Goal: Task Accomplishment & Management: Manage account settings

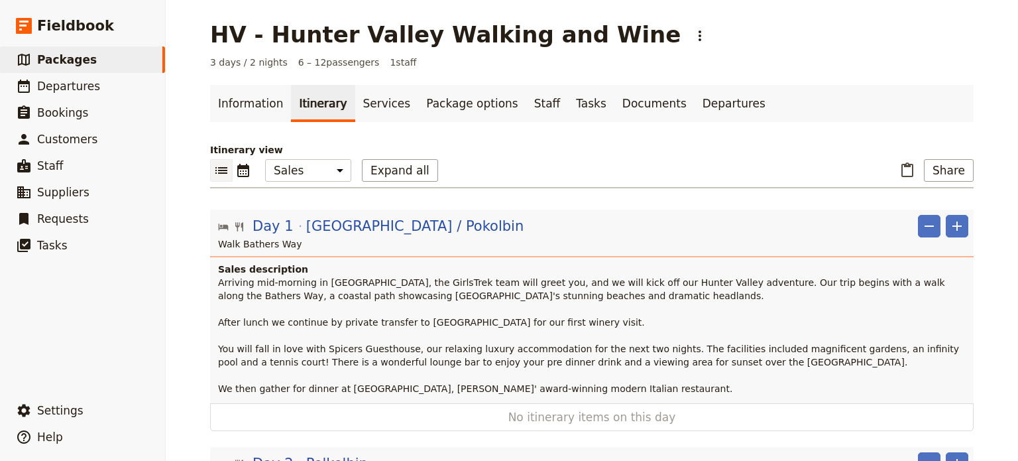
select select "MARKETING"
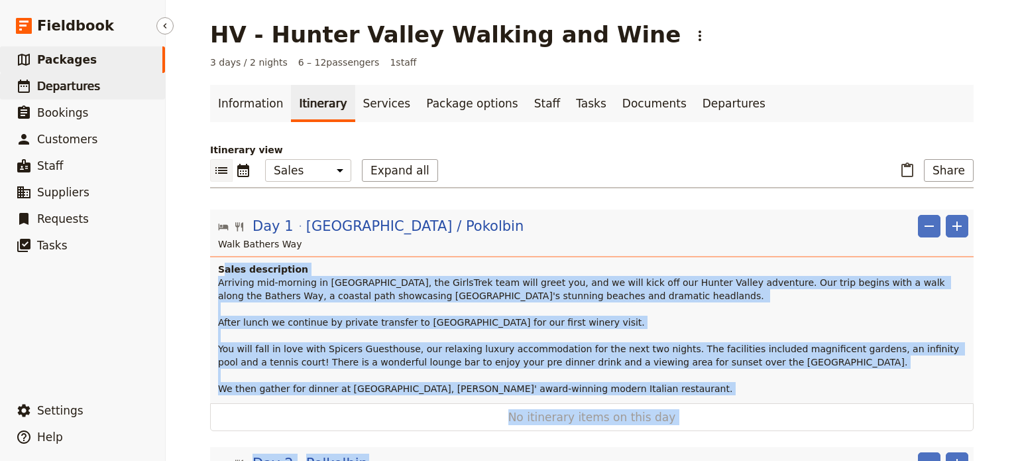
scroll to position [253, 0]
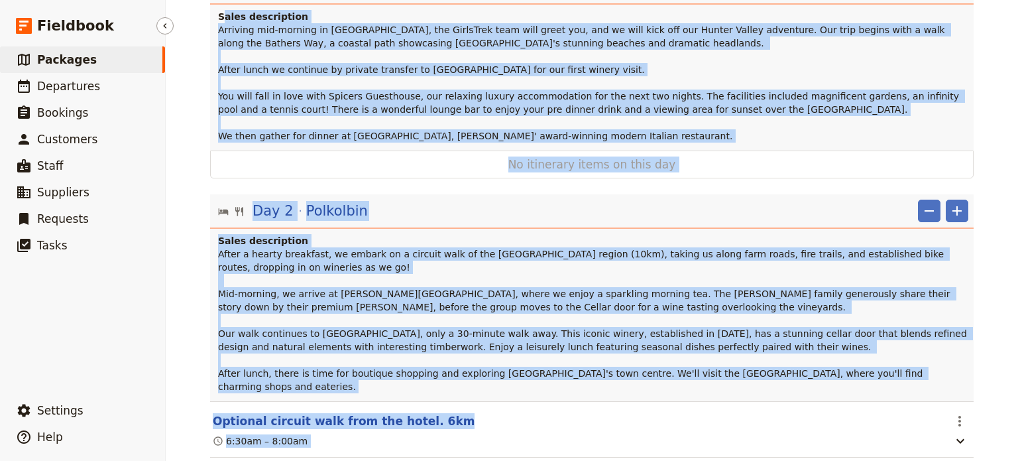
click at [79, 63] on span "Packages" at bounding box center [67, 59] width 60 height 13
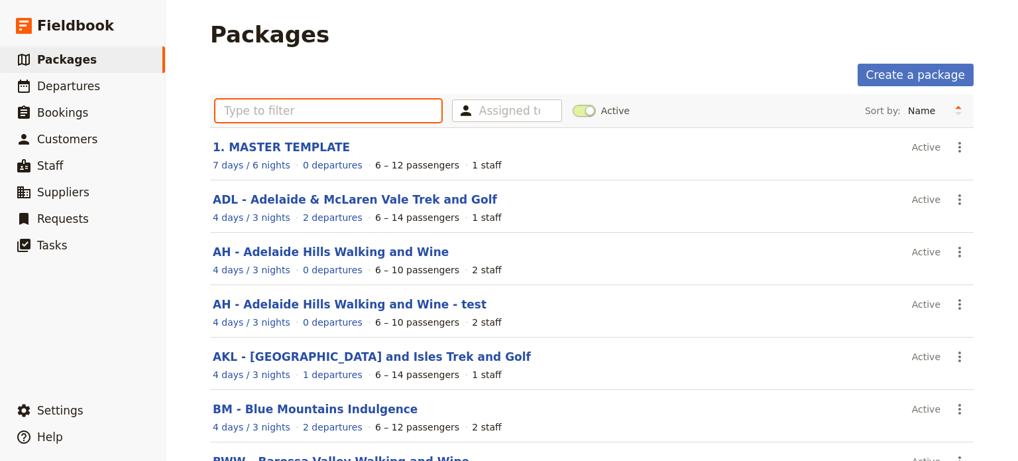
click at [306, 111] on input "text" at bounding box center [328, 110] width 226 height 23
type input "v"
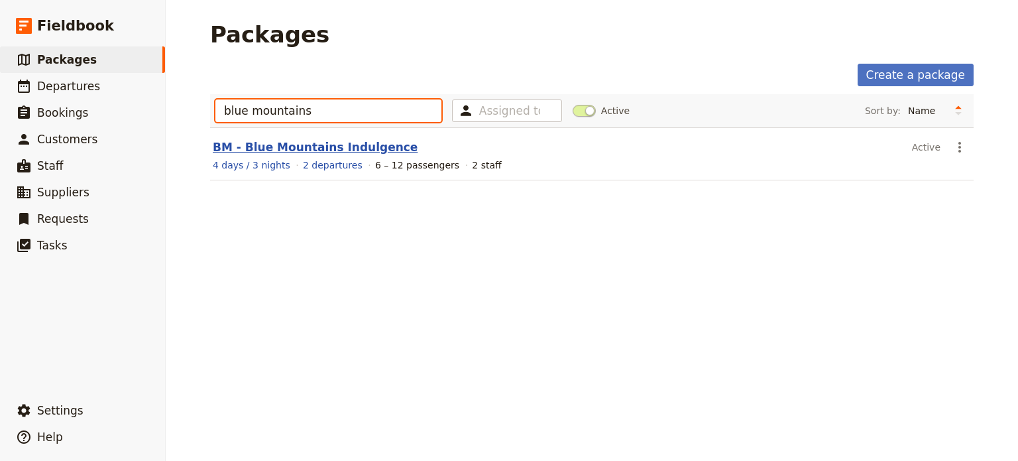
type input "blue mountains"
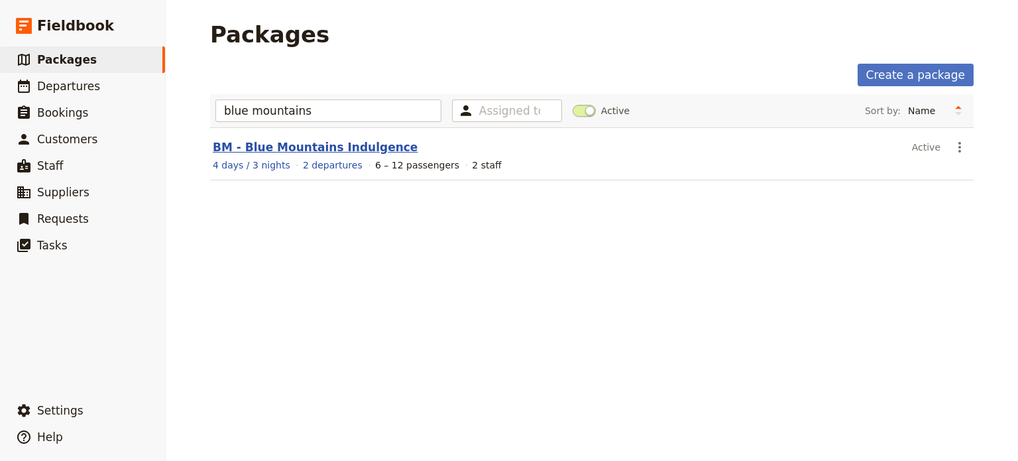
click at [245, 149] on link "BM - Blue Mountains Indulgence" at bounding box center [315, 147] width 205 height 13
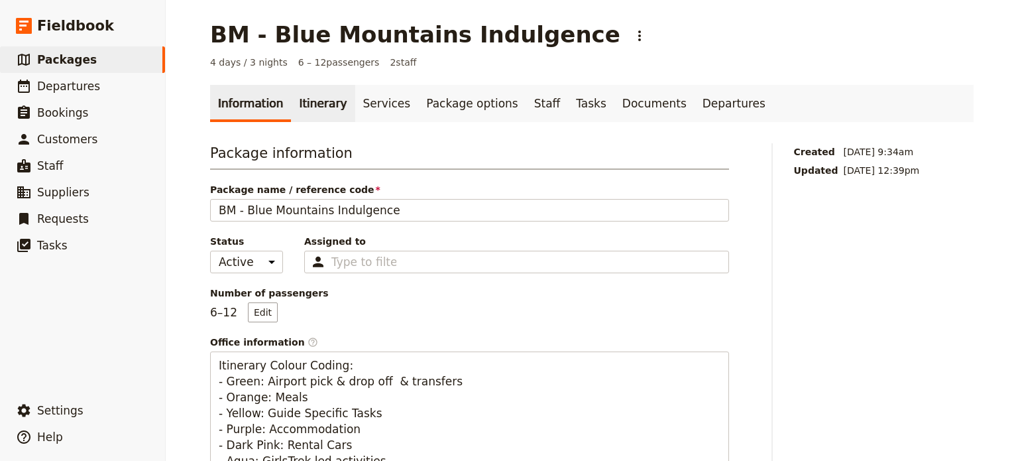
click at [293, 111] on link "Itinerary" at bounding box center [323, 103] width 64 height 37
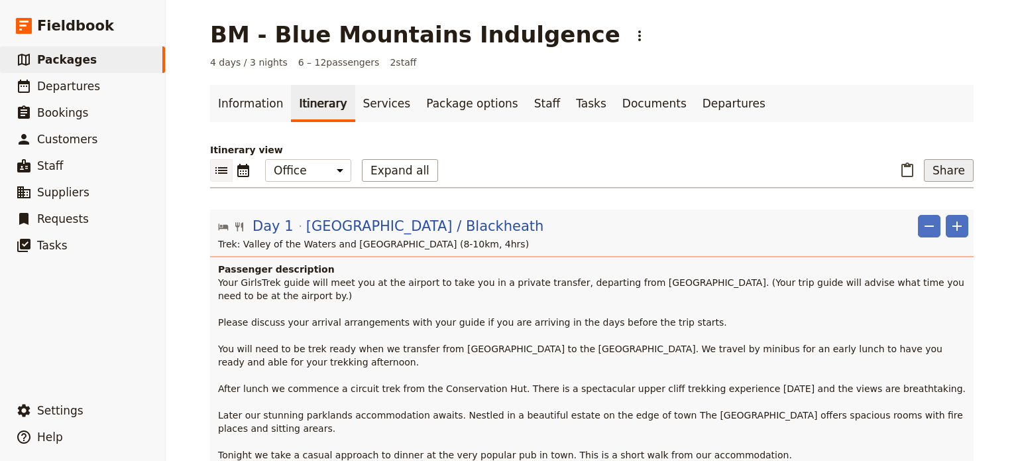
click at [960, 166] on button "Share" at bounding box center [949, 170] width 50 height 23
click at [916, 239] on span "Sales Brochure" at bounding box center [905, 236] width 70 height 13
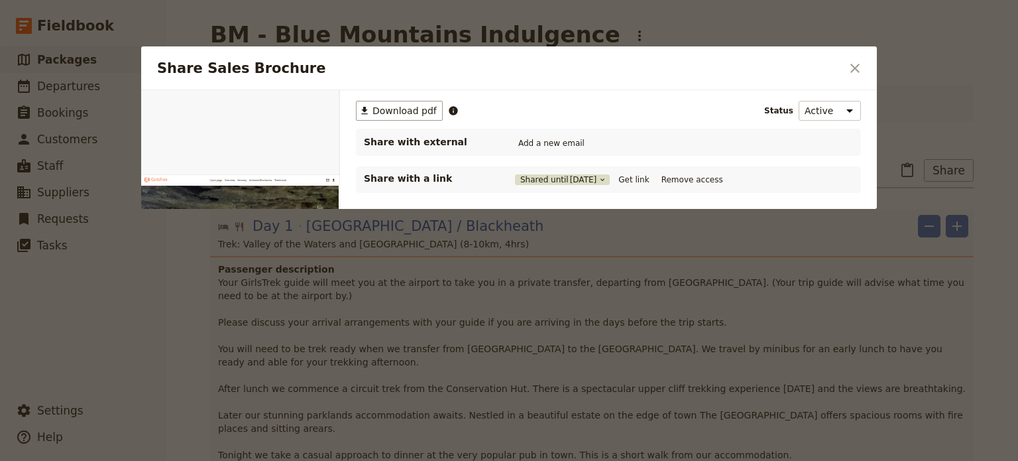
click at [584, 179] on span "[DATE]" at bounding box center [583, 179] width 27 height 11
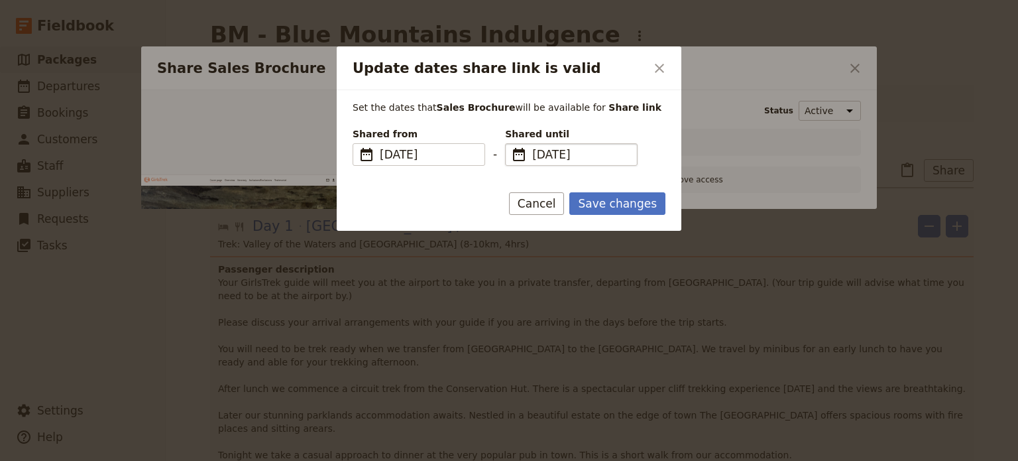
drag, startPoint x: 597, startPoint y: 152, endPoint x: 578, endPoint y: 152, distance: 18.6
click at [578, 152] on span "[DATE]" at bounding box center [580, 155] width 97 height 16
click at [511, 144] on input "[DATE]" at bounding box center [510, 143] width 1 height 1
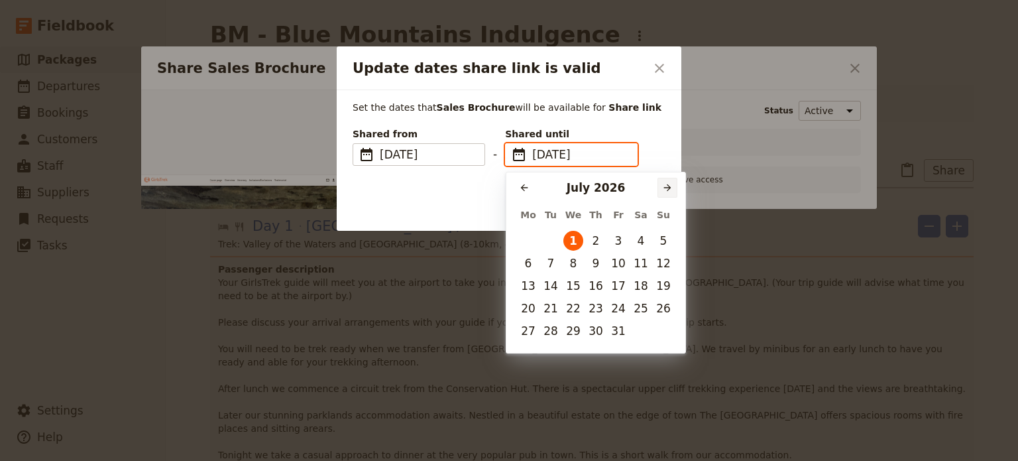
click at [661, 185] on button "​" at bounding box center [668, 188] width 20 height 20
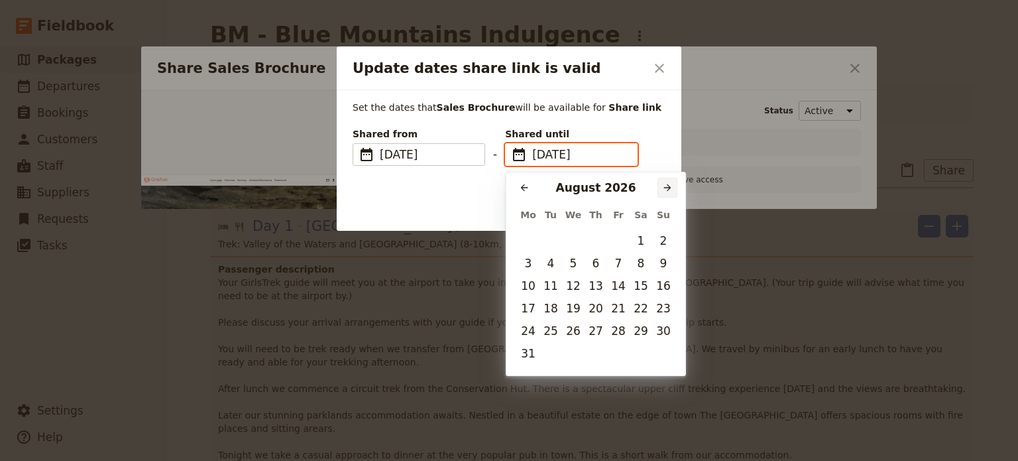
click at [661, 185] on button "​" at bounding box center [668, 188] width 20 height 20
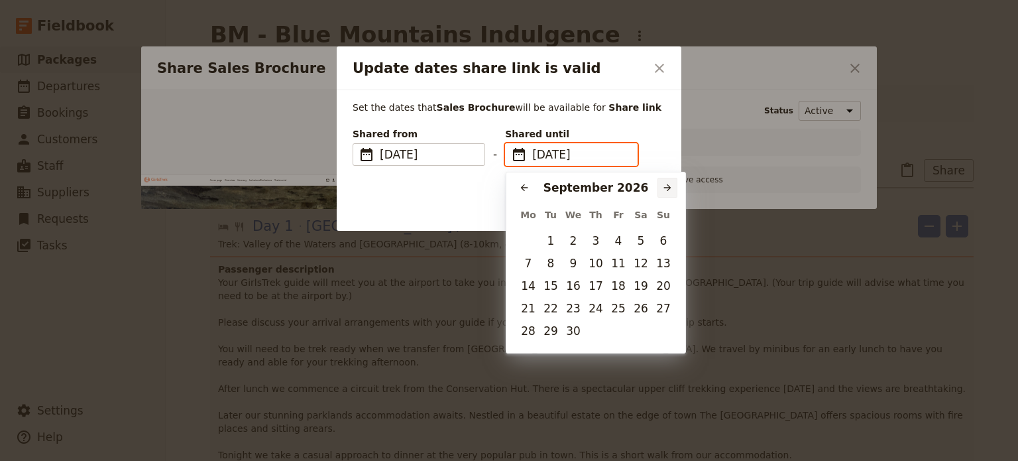
click at [661, 185] on button "​" at bounding box center [668, 188] width 20 height 20
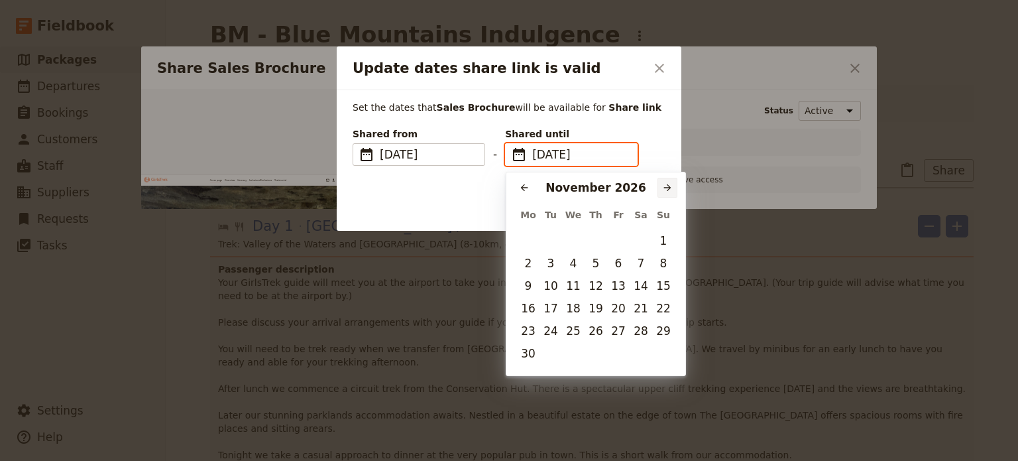
click at [666, 179] on button "​" at bounding box center [668, 188] width 20 height 20
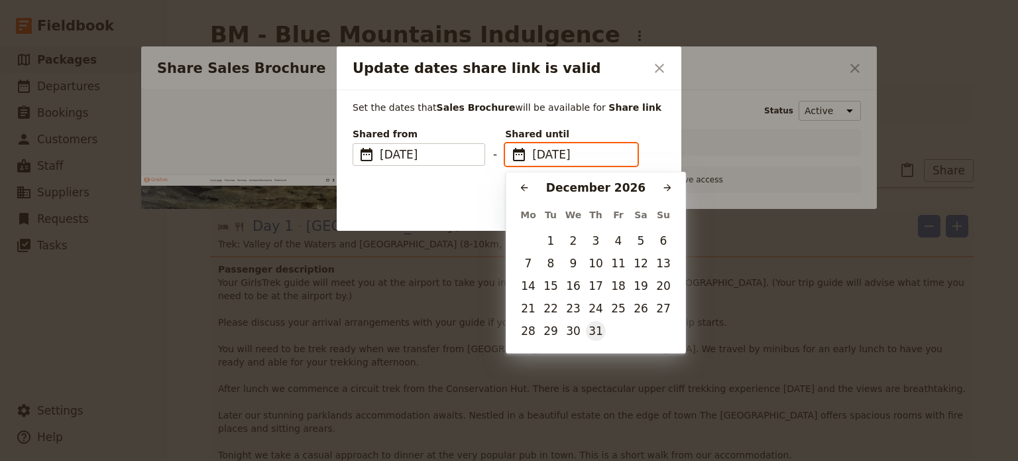
click at [602, 327] on button "31" at bounding box center [596, 331] width 20 height 20
type input "[DATE]"
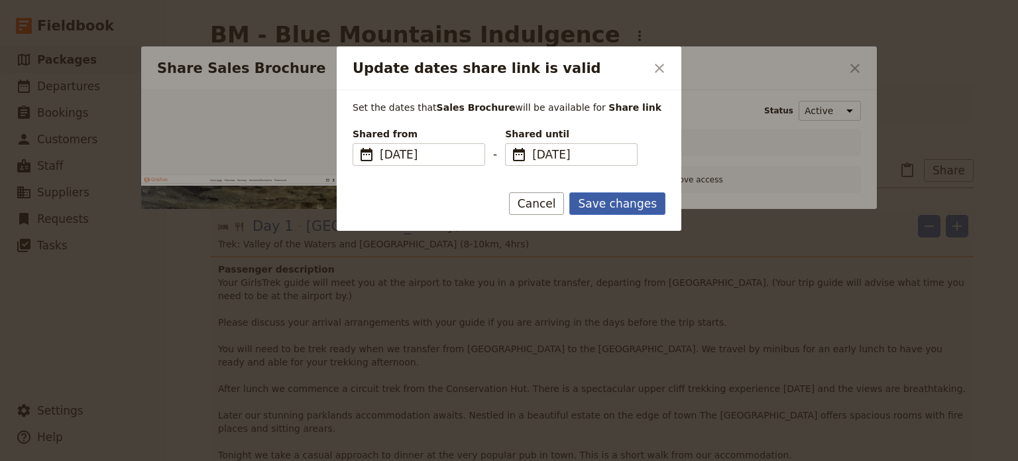
click at [617, 205] on button "Save changes" at bounding box center [617, 203] width 96 height 23
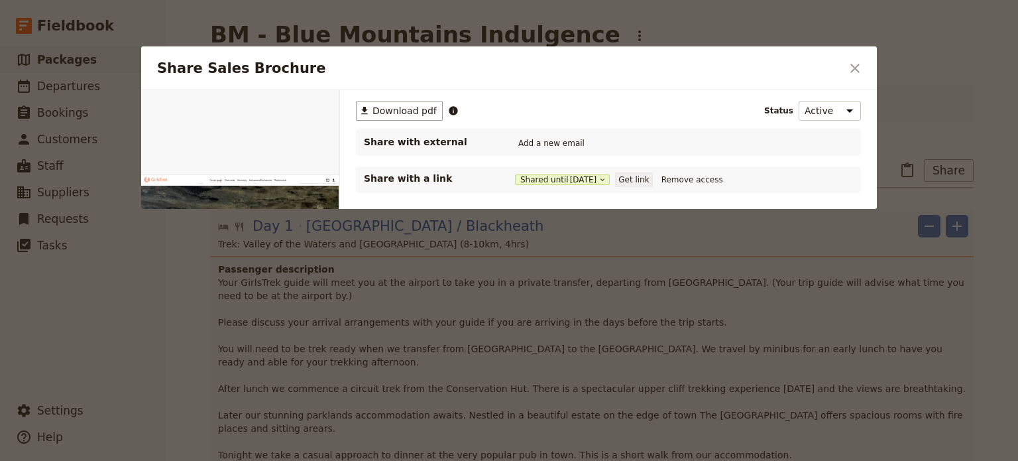
click at [636, 175] on button "Get link" at bounding box center [633, 179] width 37 height 15
click at [573, 240] on div "​ Download pdf Status Active Inactive Share with external Add a new email Share…" at bounding box center [608, 231] width 537 height 282
click at [854, 68] on icon "Close dialog" at bounding box center [855, 68] width 9 height 9
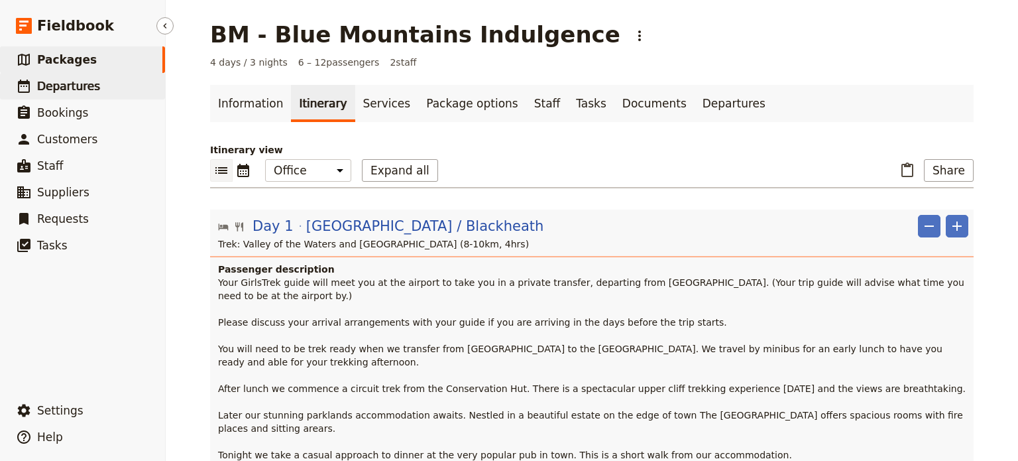
click at [76, 85] on span "Departures" at bounding box center [68, 86] width 63 height 13
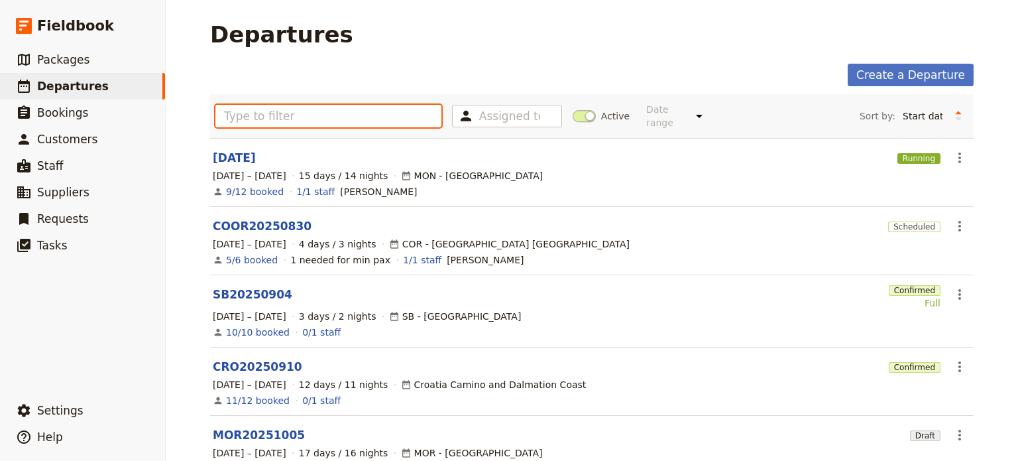
click at [308, 108] on input "text" at bounding box center [328, 116] width 226 height 23
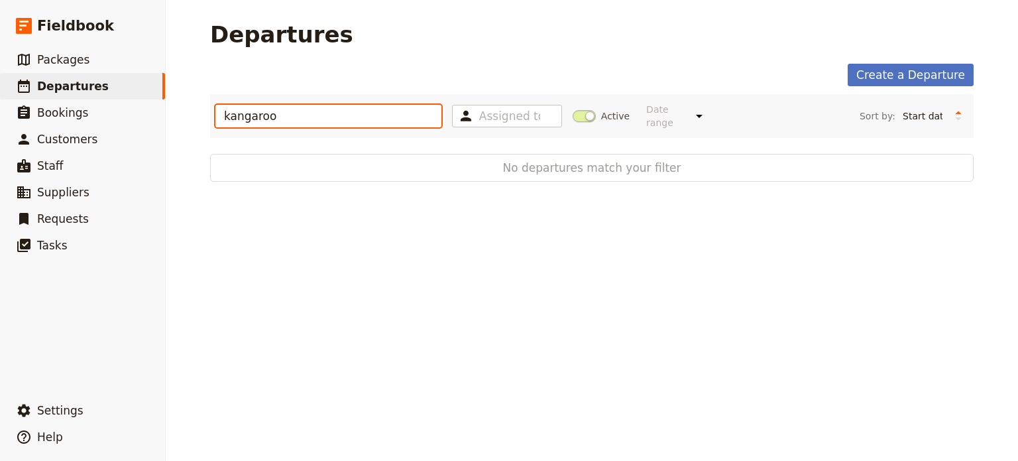
click at [320, 112] on input "kangaroo" at bounding box center [328, 116] width 226 height 23
click at [329, 219] on div "Departures Create a Departure kangaroo Assigned to Active Date range This week …" at bounding box center [592, 230] width 853 height 461
click at [329, 166] on div "No departures match your filter" at bounding box center [592, 168] width 764 height 28
click at [274, 113] on input "kangaroo" at bounding box center [328, 116] width 226 height 23
drag, startPoint x: 274, startPoint y: 113, endPoint x: 213, endPoint y: 108, distance: 61.2
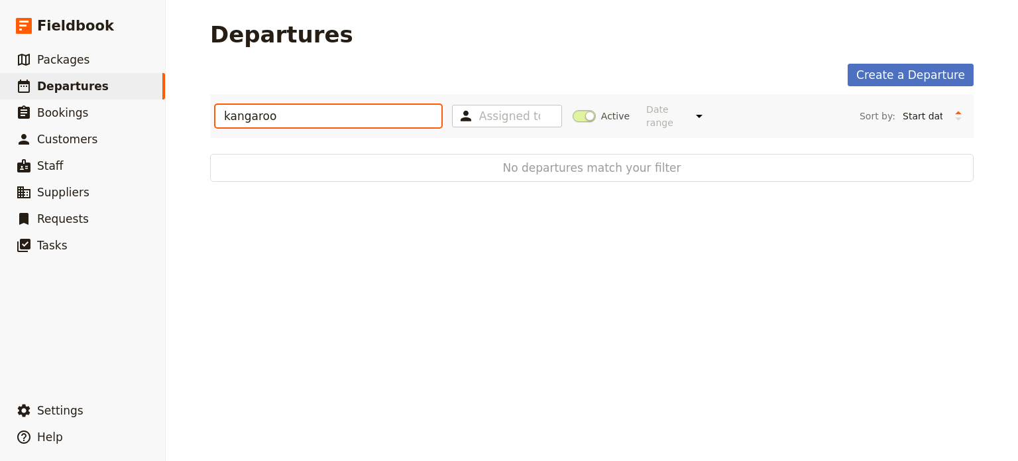
click at [215, 108] on input "kangaroo" at bounding box center [328, 116] width 226 height 23
click at [283, 160] on span "No departures match your filter" at bounding box center [592, 168] width 678 height 16
click at [286, 206] on div "Departures Create a Departure kangaroo Assigned to Active Date range This week …" at bounding box center [592, 230] width 853 height 461
drag, startPoint x: 273, startPoint y: 106, endPoint x: 88, endPoint y: 106, distance: 185.0
click at [88, 106] on div "Fieldbook ​ ​ Fieldbook ​ ​ Packages ​ Departures ​ Bookings ​ Customers ​ Staf…" at bounding box center [509, 230] width 1018 height 461
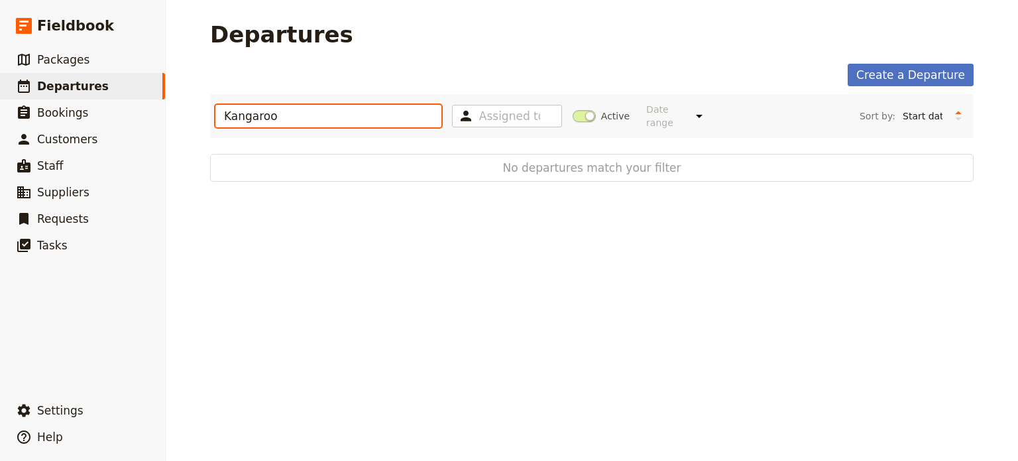
type input "Kangaroo"
click at [255, 295] on div "Departures Create a Departure Kangaroo Assigned to Active Date range This week …" at bounding box center [592, 230] width 853 height 461
click at [50, 42] on nav "​ Fieldbook ​ ​ Packages ​ Departures ​ Bookings ​ Customers ​ Staff ​ Supplier…" at bounding box center [83, 230] width 166 height 461
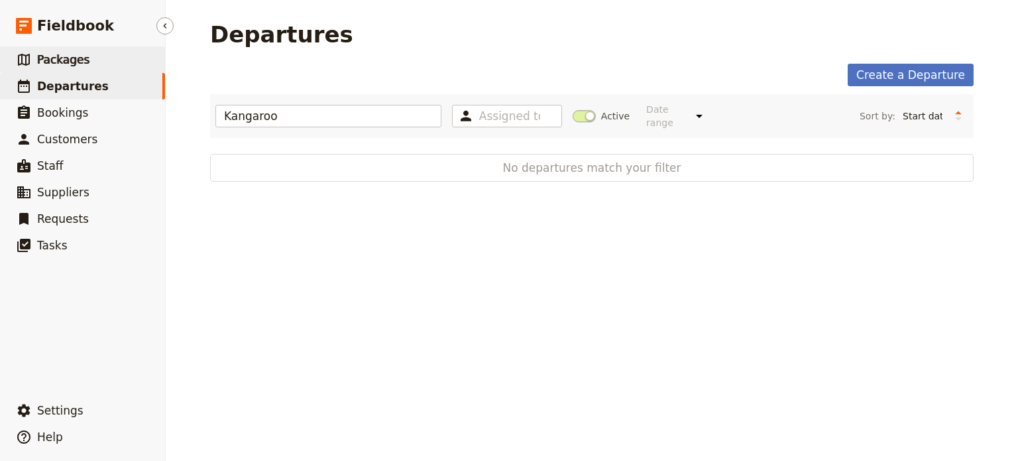
click at [52, 66] on span "Packages" at bounding box center [63, 59] width 52 height 13
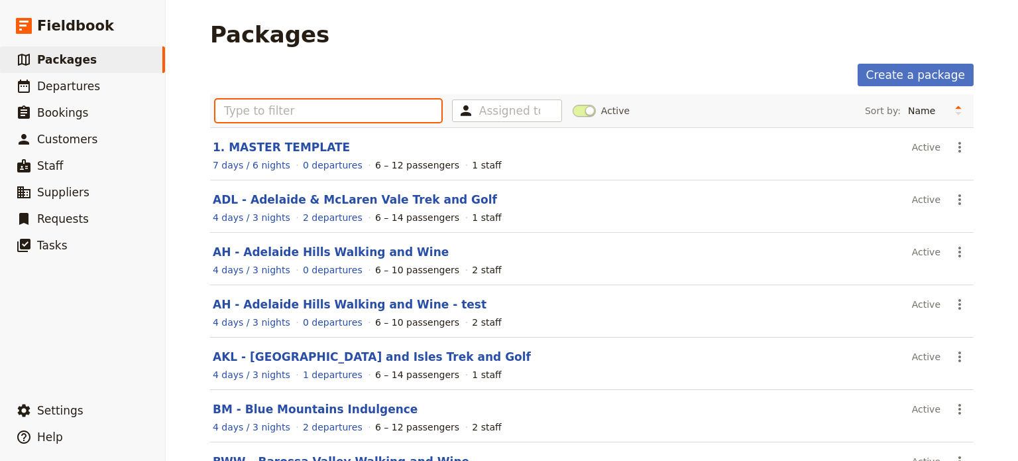
click at [268, 119] on input "text" at bounding box center [328, 110] width 226 height 23
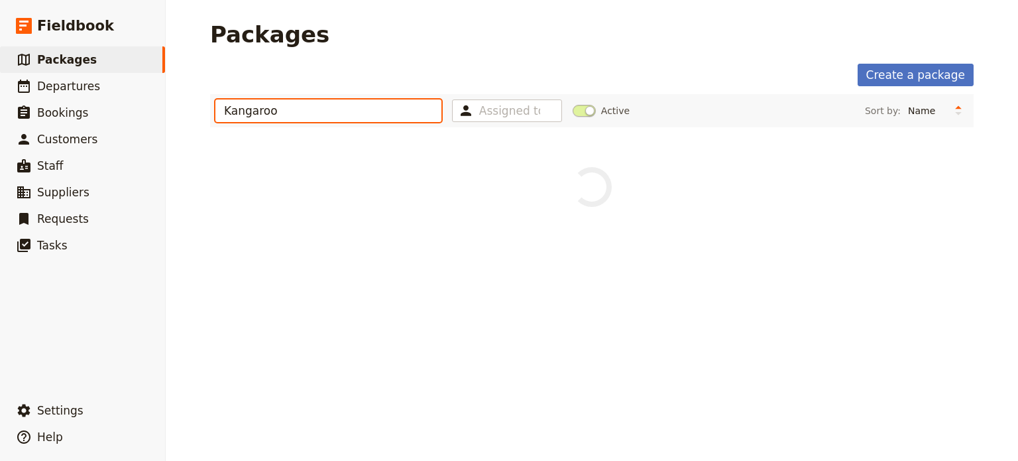
type input "Kangaroo"
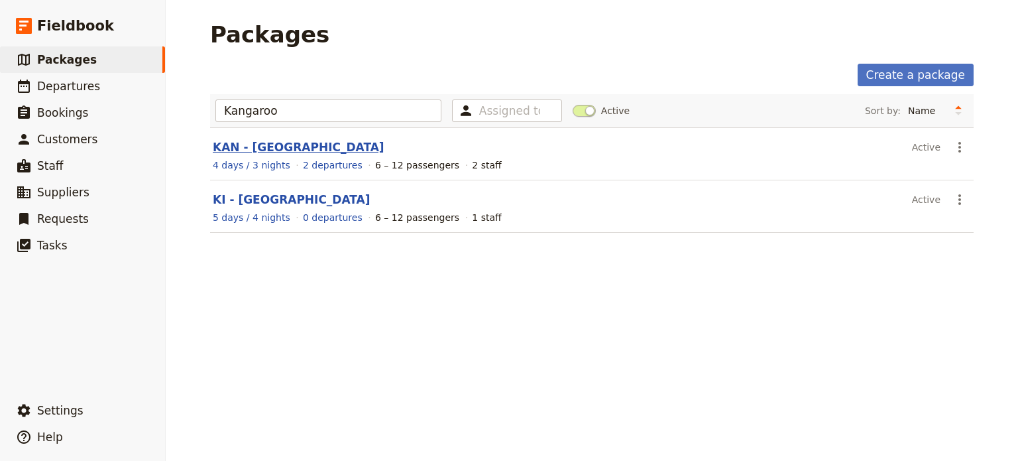
click at [282, 145] on link "KAN - [GEOGRAPHIC_DATA]" at bounding box center [299, 147] width 172 height 13
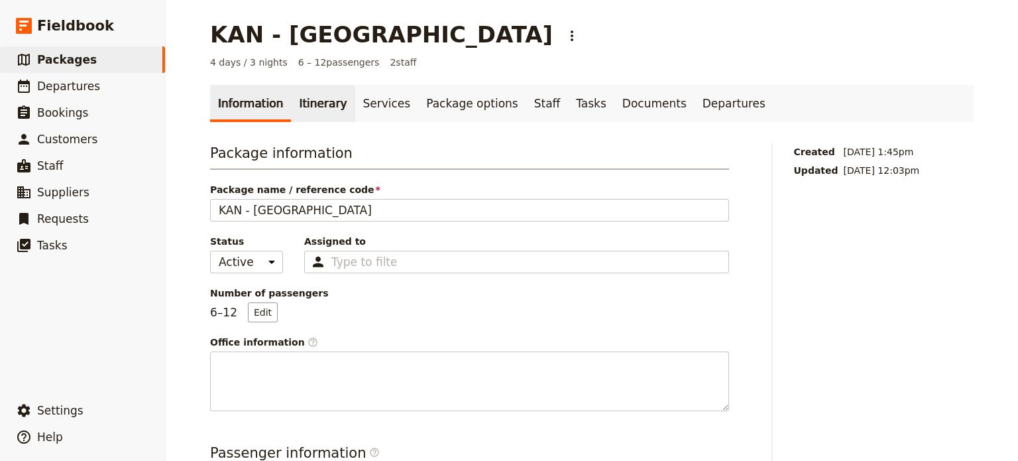
click at [312, 110] on link "Itinerary" at bounding box center [323, 103] width 64 height 37
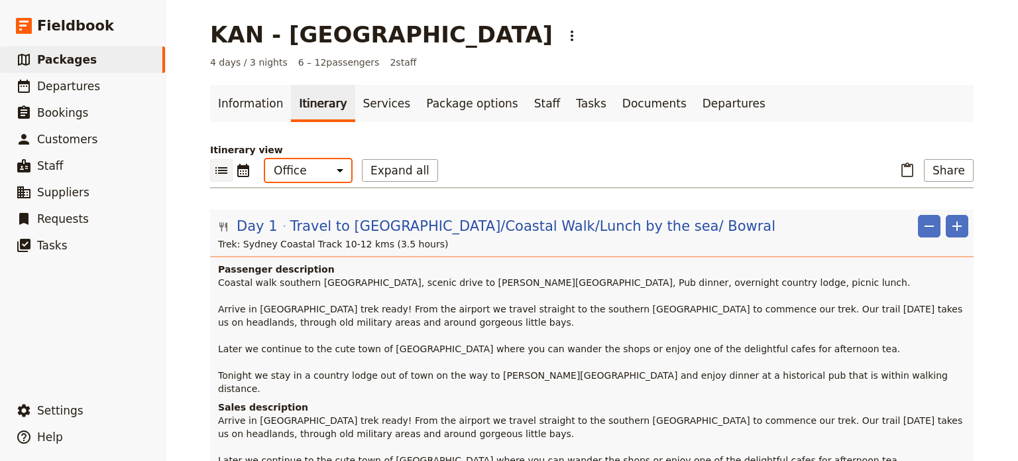
click at [329, 167] on select "Office Guide Passenger Sales" at bounding box center [308, 170] width 86 height 23
select select "MARKETING"
click at [265, 159] on select "Office Guide Passenger Sales" at bounding box center [308, 170] width 86 height 23
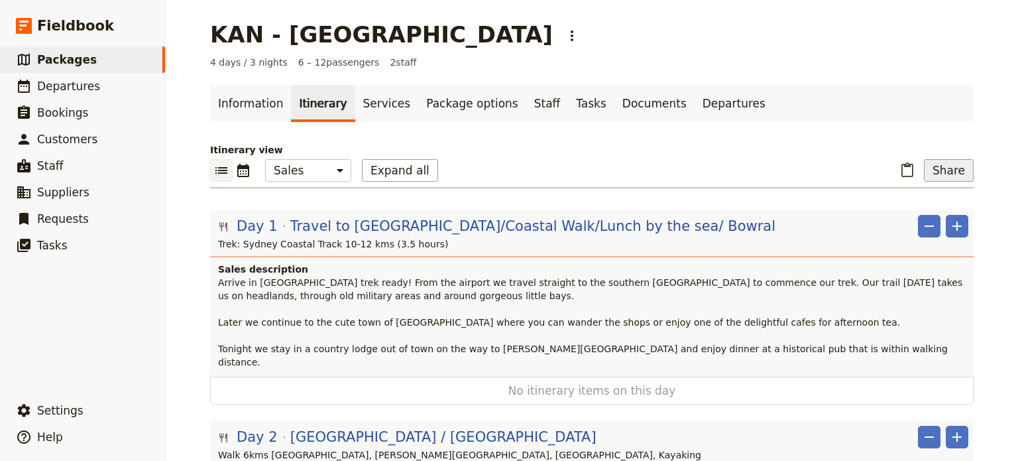
click at [947, 166] on button "Share" at bounding box center [949, 170] width 50 height 23
click at [938, 227] on button "Sales Brochure" at bounding box center [914, 236] width 105 height 19
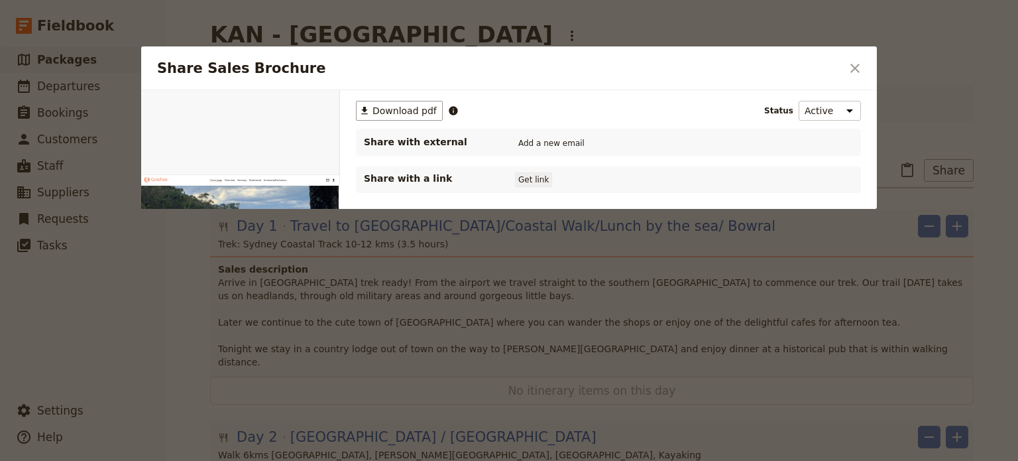
click at [528, 184] on button "Get link" at bounding box center [533, 179] width 37 height 15
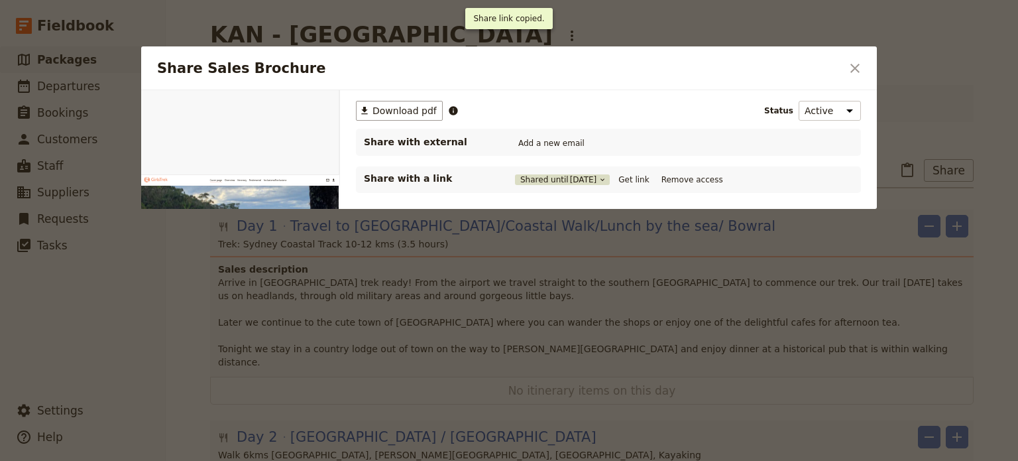
click at [557, 183] on button "Shared until [DATE]" at bounding box center [562, 179] width 95 height 11
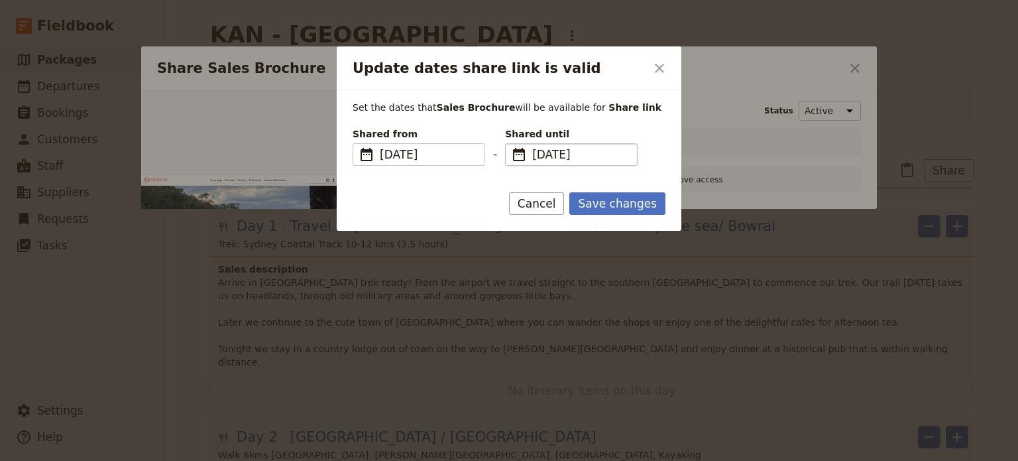
click at [613, 159] on span "[DATE]" at bounding box center [580, 155] width 97 height 16
click at [511, 144] on input "[DATE]" at bounding box center [510, 143] width 1 height 1
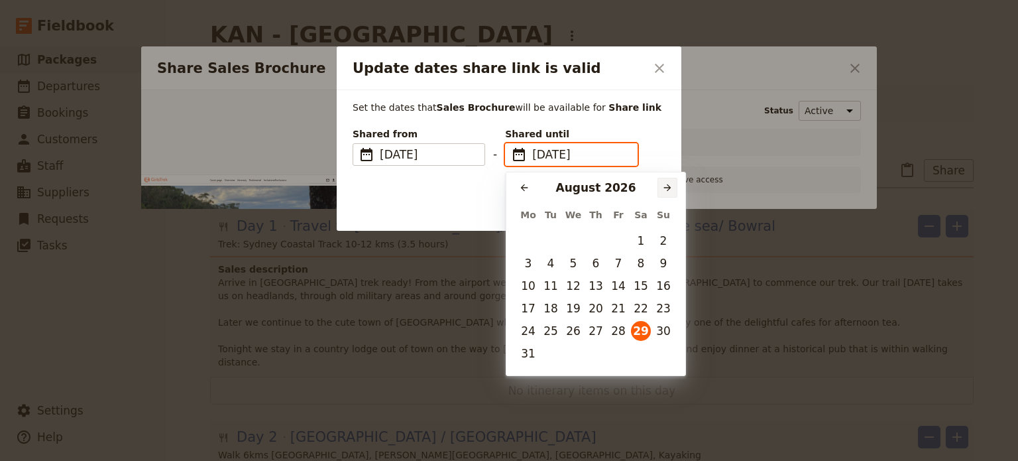
click at [665, 184] on icon "Next month" at bounding box center [667, 187] width 11 height 11
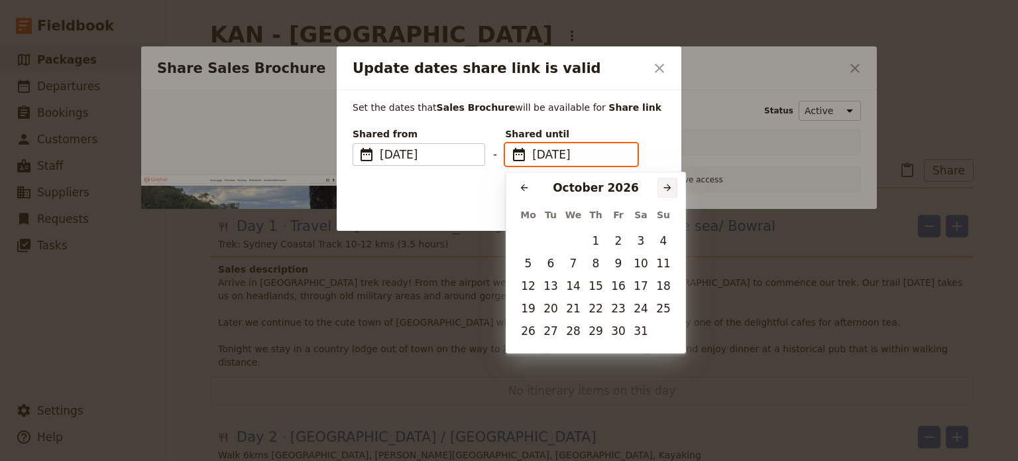
click at [665, 184] on icon "Next month" at bounding box center [667, 187] width 11 height 11
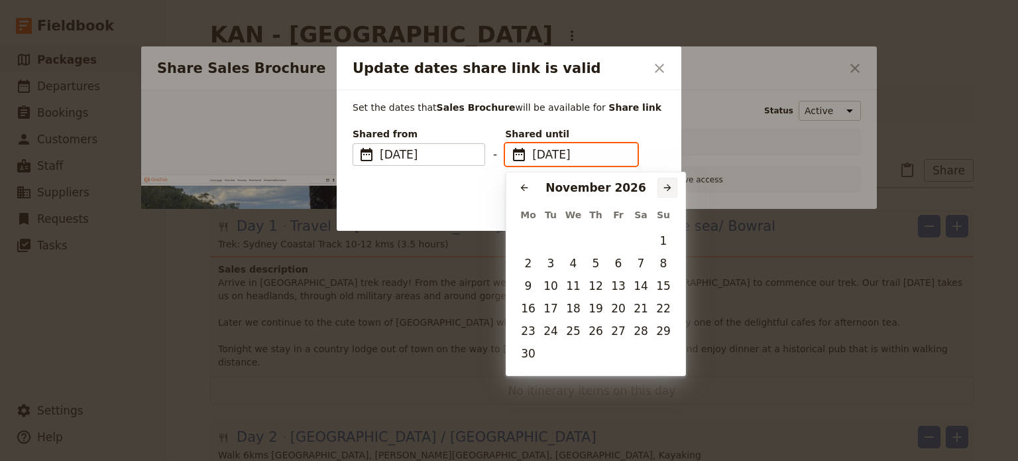
click at [665, 184] on icon "Next month" at bounding box center [667, 187] width 11 height 11
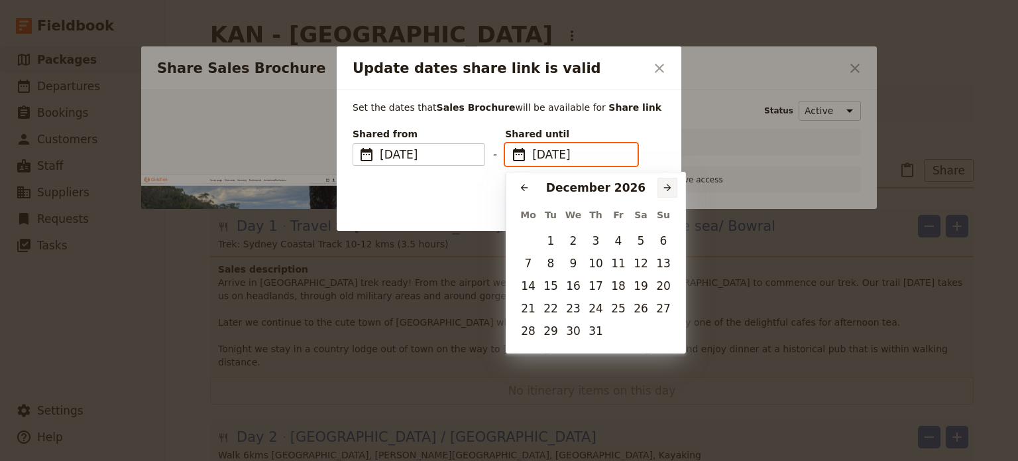
click at [665, 184] on icon "Next month" at bounding box center [667, 187] width 11 height 11
click at [522, 187] on icon "Previous month" at bounding box center [524, 187] width 7 height 7
click at [600, 333] on button "31" at bounding box center [596, 331] width 20 height 20
type input "[DATE]"
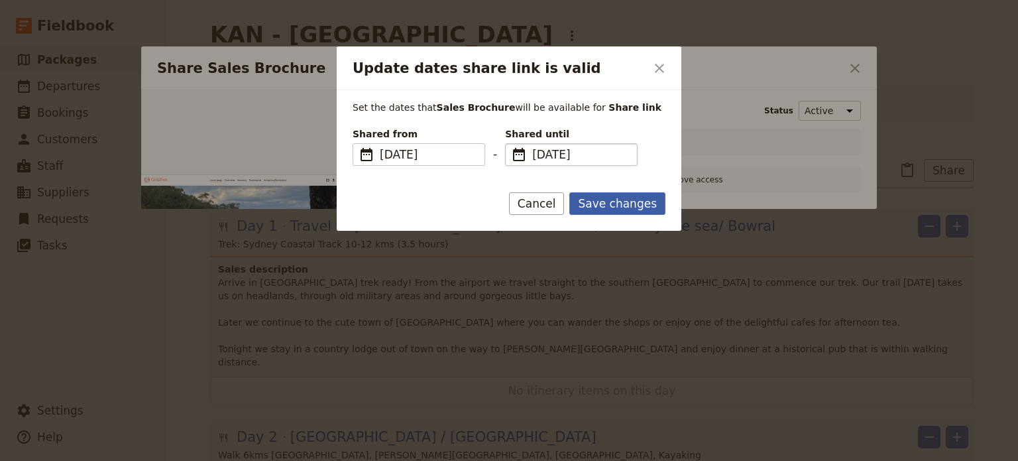
click at [637, 205] on button "Save changes" at bounding box center [617, 203] width 96 height 23
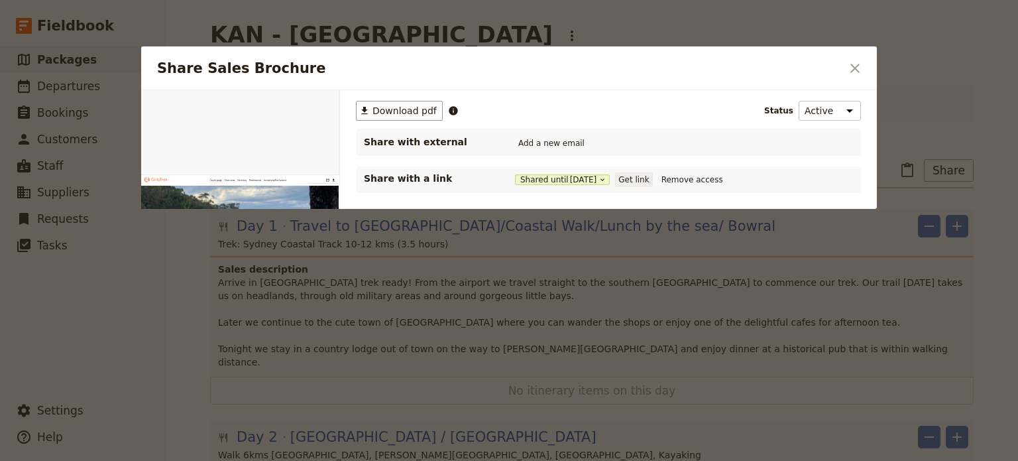
click at [647, 182] on button "Get link" at bounding box center [633, 179] width 37 height 15
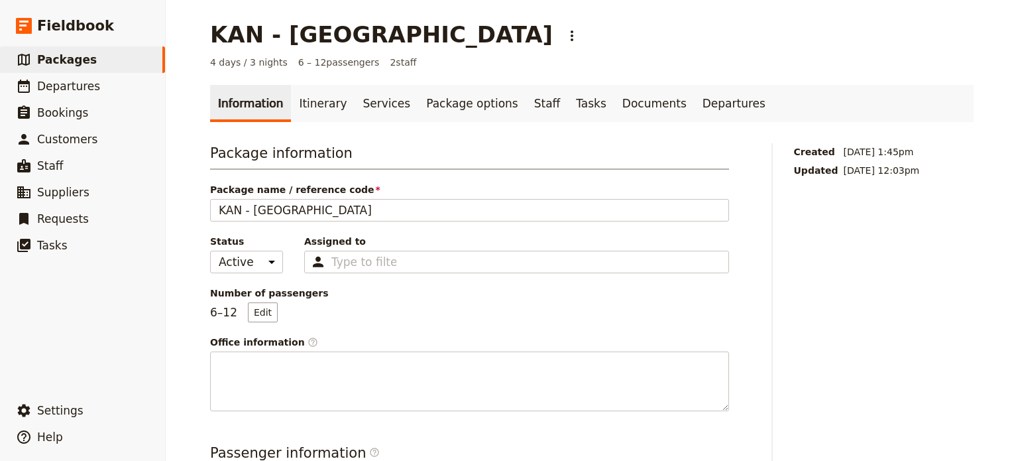
click at [356, 198] on div "Package name / reference code KAN - [GEOGRAPHIC_DATA]" at bounding box center [469, 202] width 519 height 38
click at [88, 51] on link "​ Packages" at bounding box center [82, 59] width 165 height 27
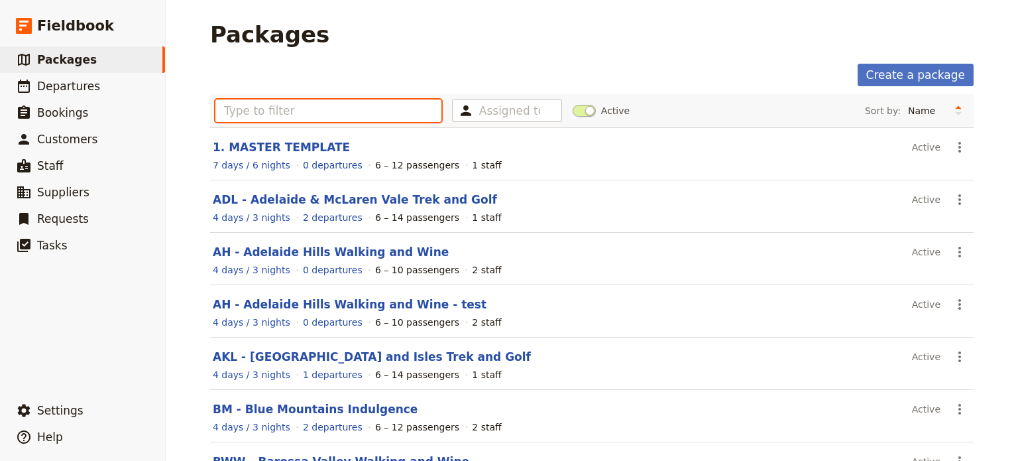
click at [270, 113] on input "text" at bounding box center [328, 110] width 226 height 23
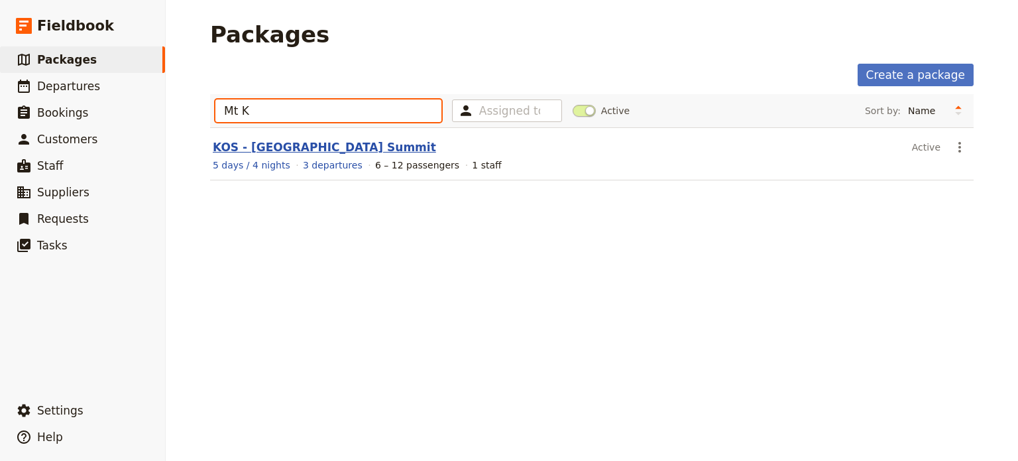
type input "Mt K"
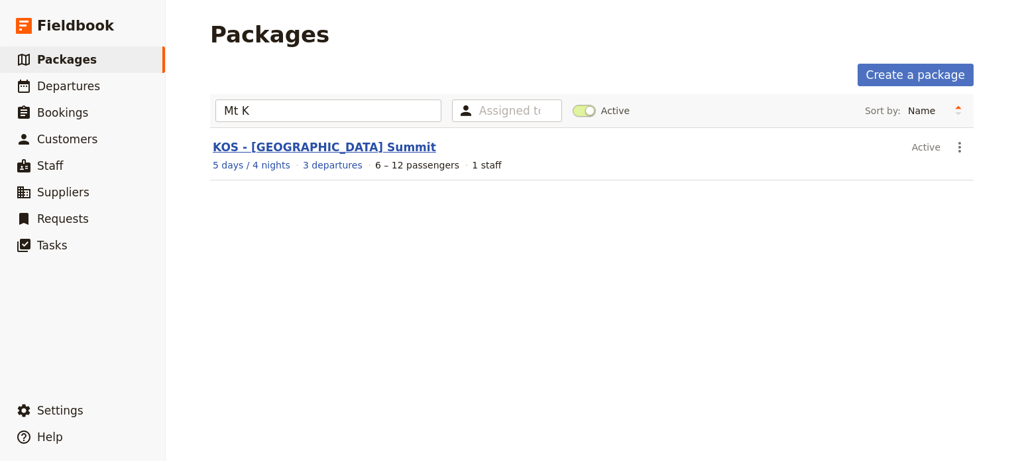
click at [294, 151] on link "KOS - [GEOGRAPHIC_DATA] Summit" at bounding box center [324, 147] width 223 height 13
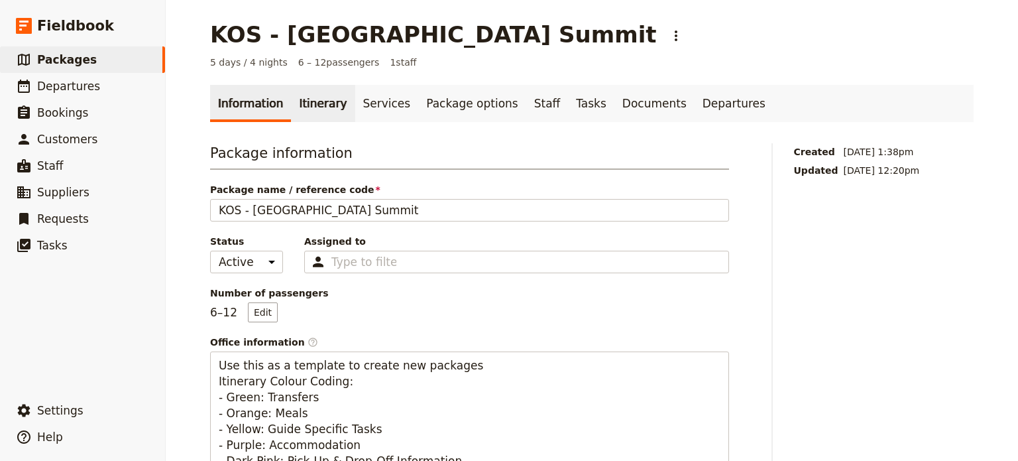
click at [301, 100] on link "Itinerary" at bounding box center [323, 103] width 64 height 37
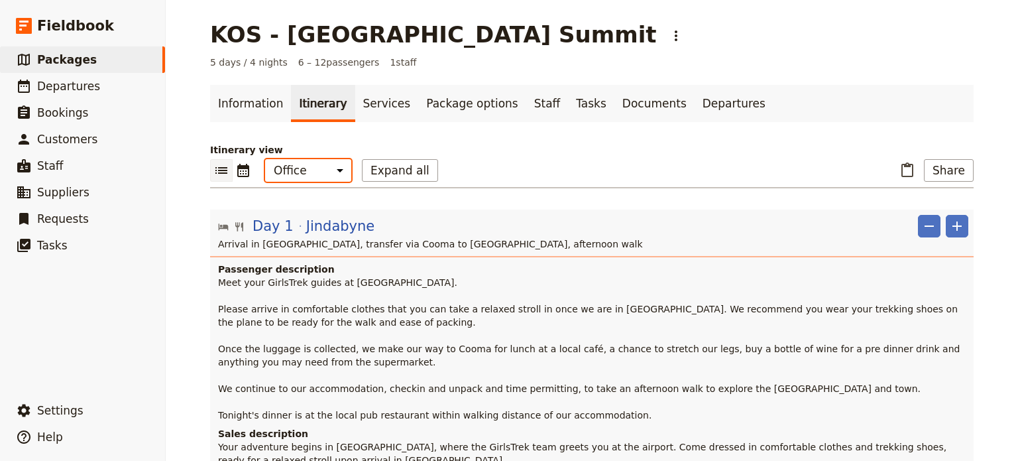
click at [317, 173] on select "Office Guide Passenger Sales" at bounding box center [308, 170] width 86 height 23
select select "MARKETING"
click at [265, 159] on select "Office Guide Passenger Sales" at bounding box center [308, 170] width 86 height 23
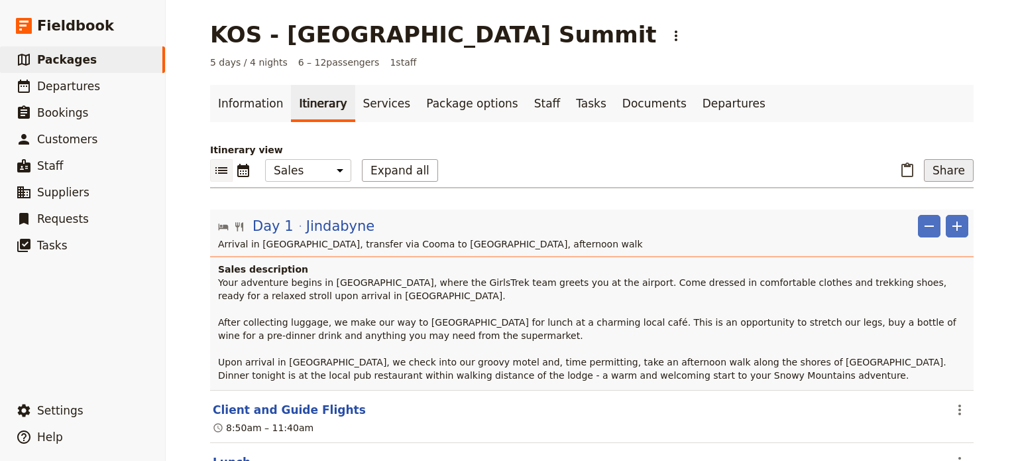
click at [944, 170] on button "Share" at bounding box center [949, 170] width 50 height 23
click at [912, 230] on span "Sales Brochure" at bounding box center [905, 236] width 70 height 13
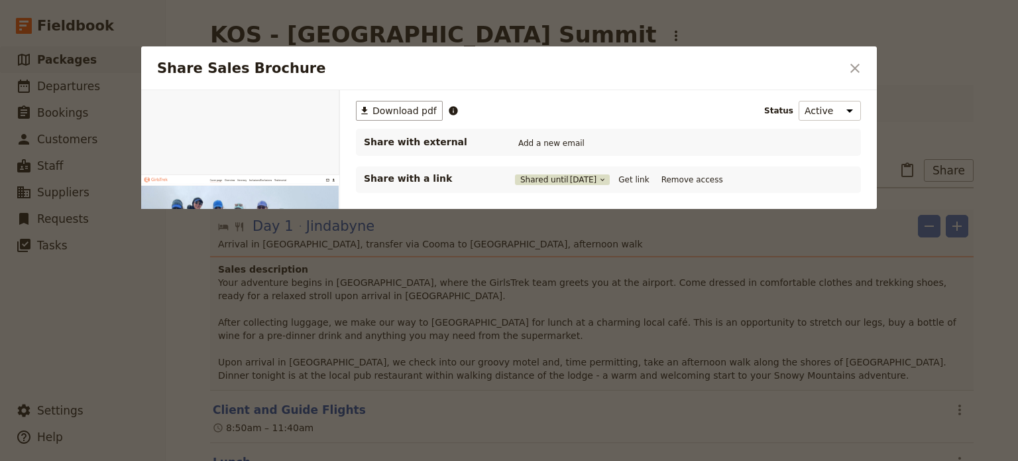
click at [546, 180] on button "Shared until [DATE]" at bounding box center [562, 179] width 95 height 11
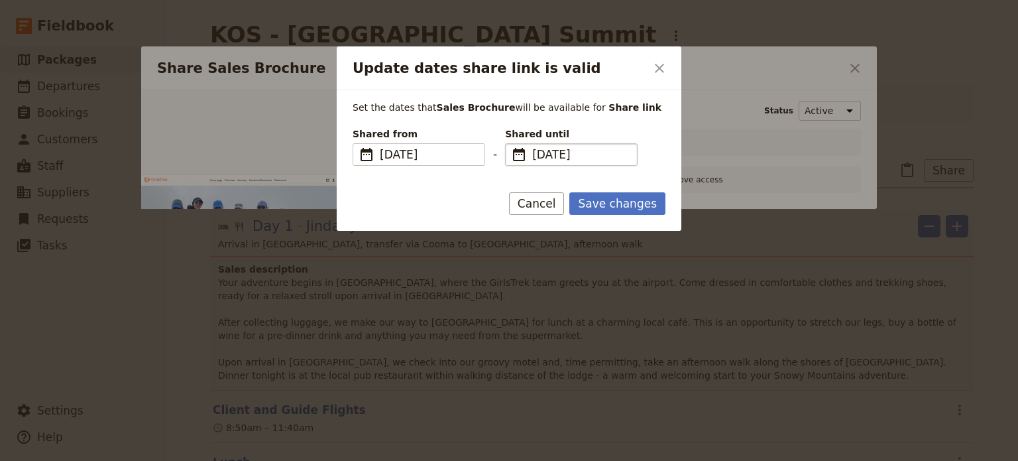
click at [608, 156] on span "[DATE]" at bounding box center [580, 155] width 97 height 16
click at [511, 144] on input "[DATE]" at bounding box center [510, 143] width 1 height 1
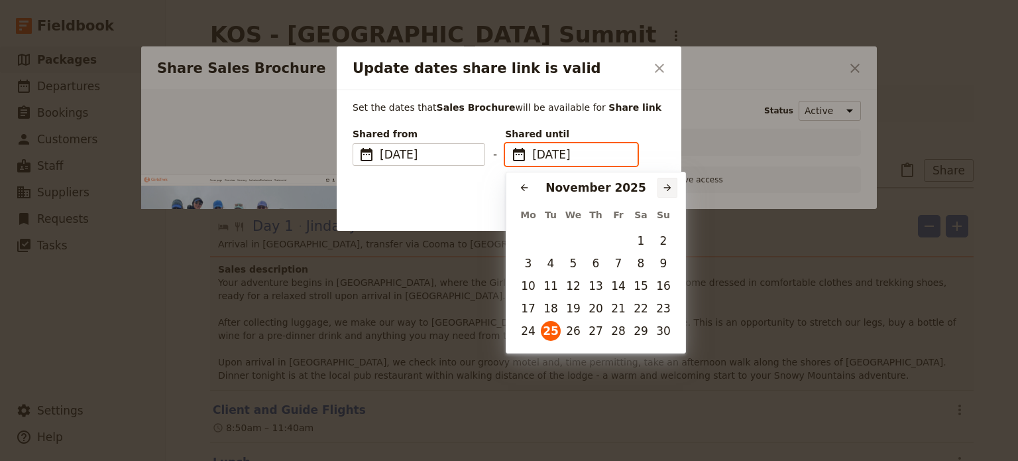
click at [674, 185] on button "​" at bounding box center [668, 188] width 20 height 20
click at [577, 336] on button "31" at bounding box center [574, 331] width 20 height 20
type input "[DATE]"
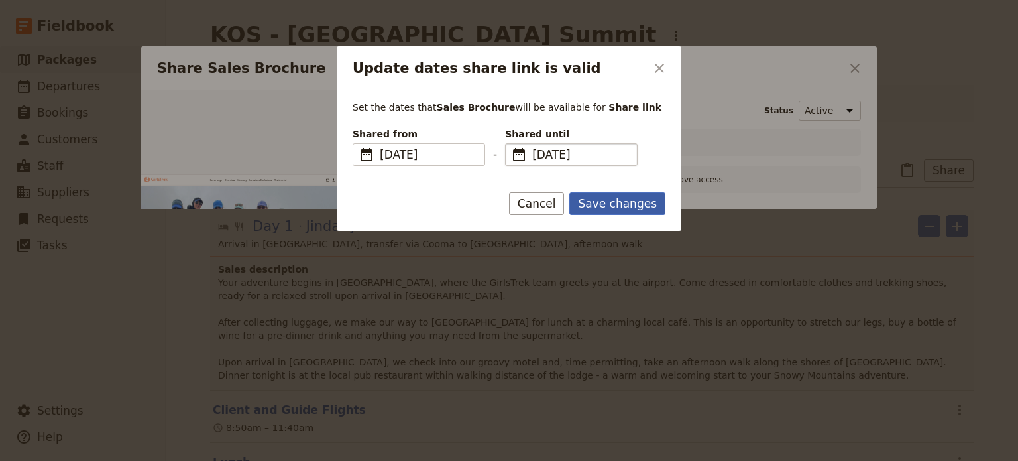
click at [631, 209] on button "Save changes" at bounding box center [617, 203] width 96 height 23
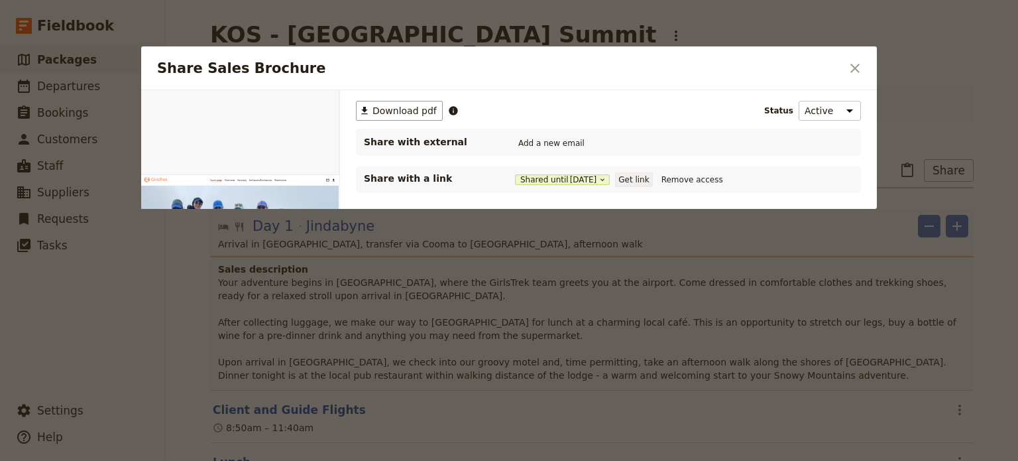
click at [634, 182] on button "Get link" at bounding box center [633, 179] width 37 height 15
